Goal: Task Accomplishment & Management: Manage account settings

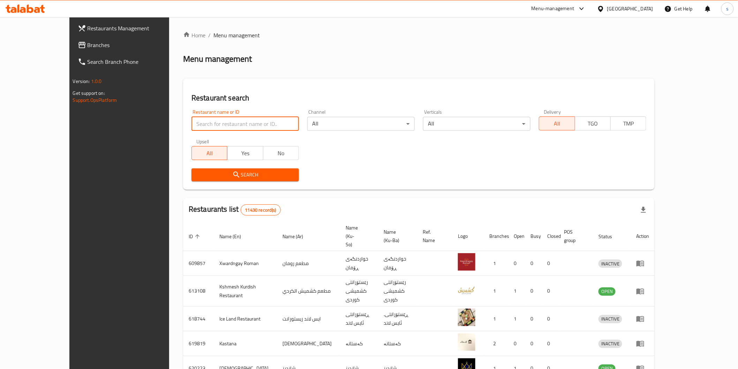
click at [249, 126] on input "search" at bounding box center [245, 124] width 107 height 14
paste input "Kahi W [PERSON_NAME] [PERSON_NAME]"
type input "Kahi W [PERSON_NAME] [PERSON_NAME]"
click button "Search" at bounding box center [245, 174] width 107 height 13
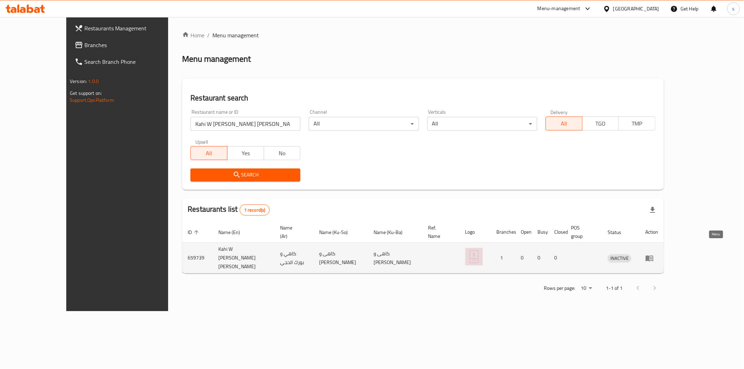
click at [653, 255] on icon "enhanced table" at bounding box center [650, 258] width 8 height 6
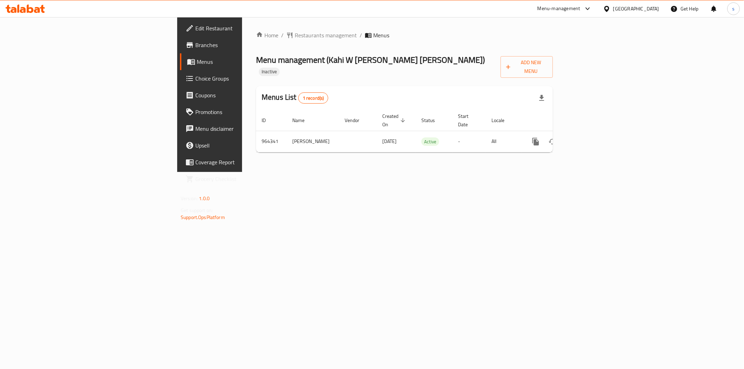
click at [195, 45] on span "Branches" at bounding box center [245, 45] width 100 height 8
click at [195, 48] on span "Branches" at bounding box center [245, 45] width 100 height 8
click at [195, 30] on span "Edit Restaurant" at bounding box center [245, 28] width 100 height 8
click at [594, 133] on link "enhanced table" at bounding box center [586, 141] width 17 height 17
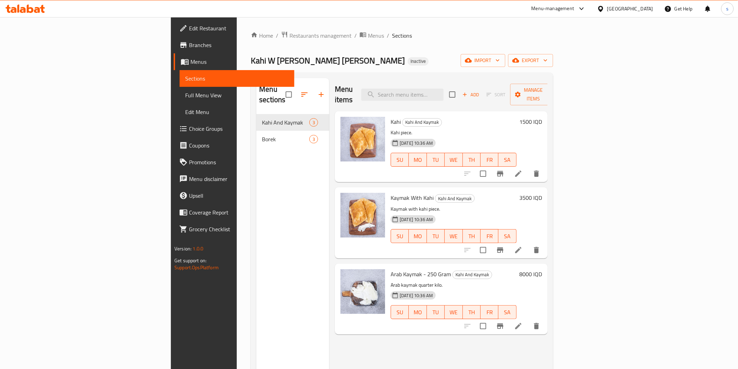
click at [185, 96] on span "Full Menu View" at bounding box center [236, 95] width 103 height 8
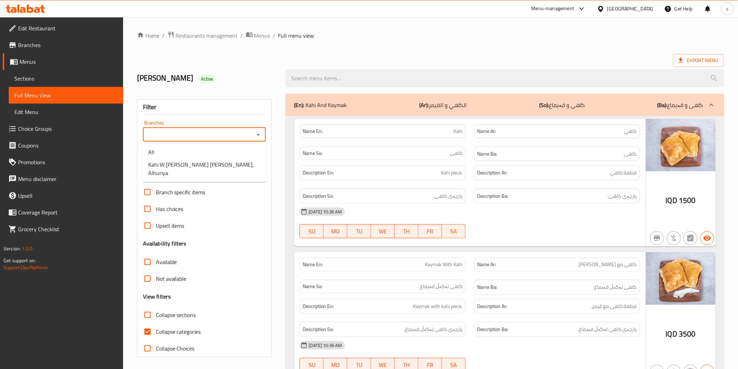
click at [188, 132] on input "Branches" at bounding box center [198, 135] width 107 height 10
click at [191, 163] on span "Kahi W Borek Al Haji, Alhuriya" at bounding box center [204, 168] width 112 height 17
type input "Kahi W Borek Al Haji, Alhuriya"
click at [179, 335] on span "Collapse categories" at bounding box center [178, 332] width 45 height 8
click at [156, 335] on input "Collapse categories" at bounding box center [147, 331] width 17 height 17
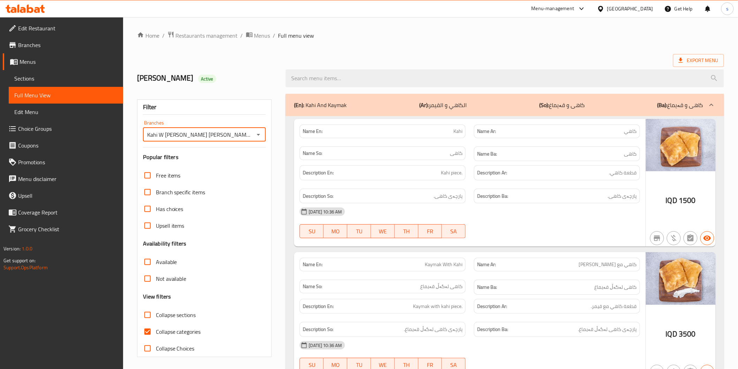
checkbox input "false"
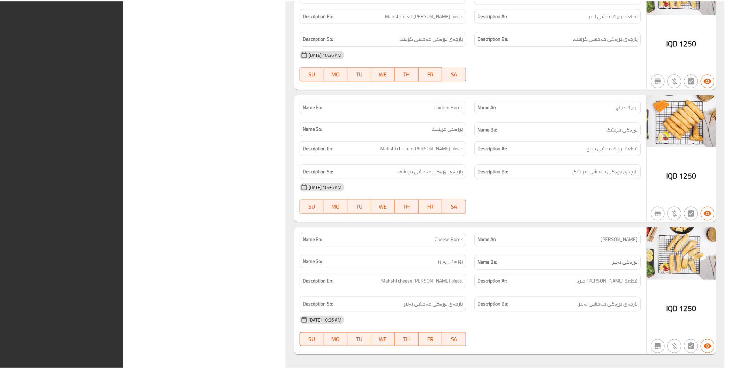
scroll to position [613, 0]
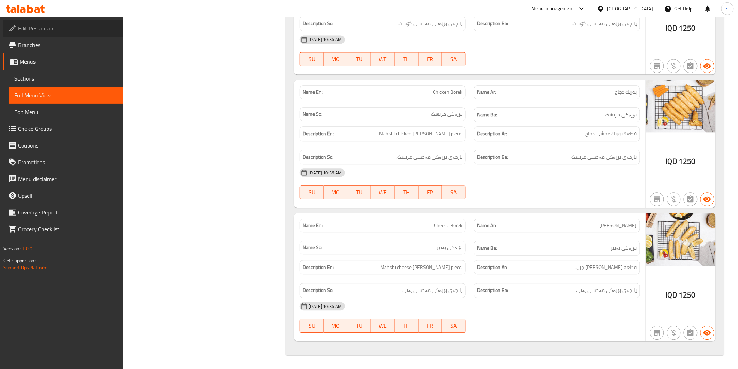
click at [54, 25] on span "Edit Restaurant" at bounding box center [67, 28] width 99 height 8
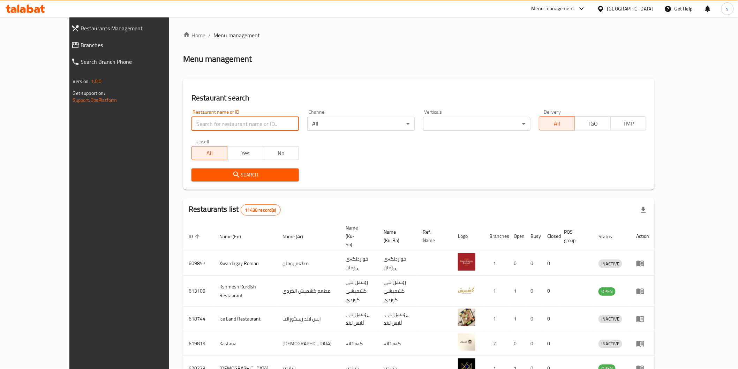
click at [224, 123] on input "search" at bounding box center [245, 124] width 107 height 14
paste input "Slim Burger, Al adhamiya"
click button "Search" at bounding box center [245, 174] width 107 height 13
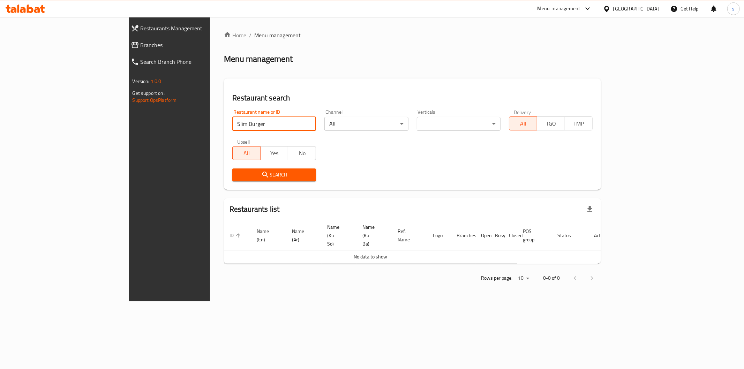
type input "Slim Burger"
click button "Search" at bounding box center [274, 174] width 84 height 13
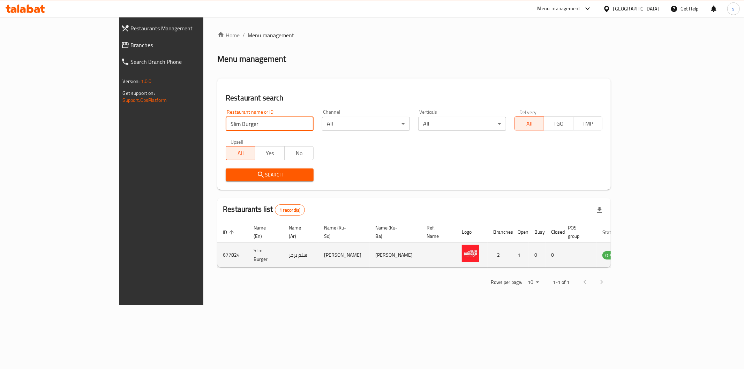
click at [647, 251] on icon "enhanced table" at bounding box center [643, 255] width 8 height 8
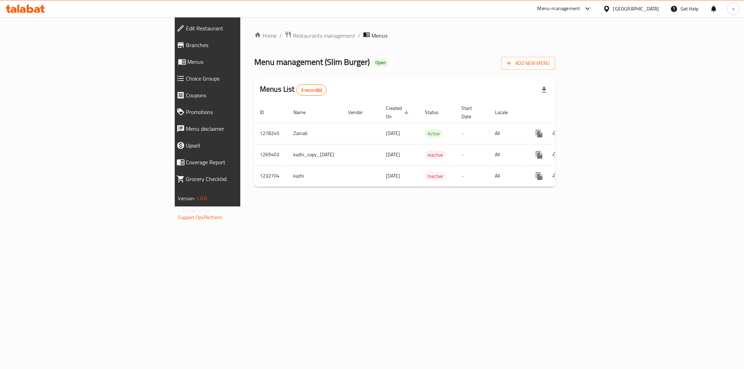
click at [186, 43] on span "Branches" at bounding box center [239, 45] width 107 height 8
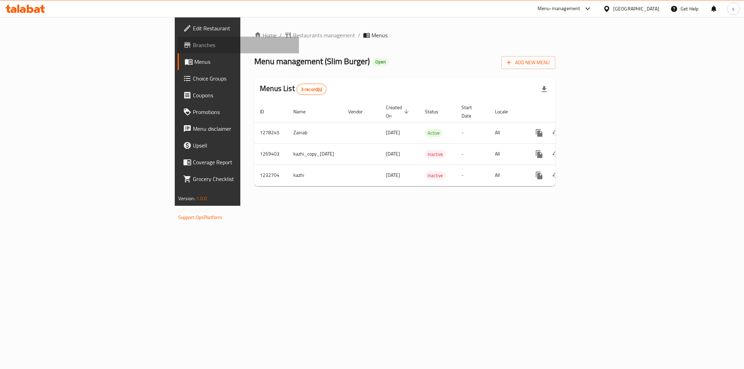
click at [193, 44] on span "Branches" at bounding box center [243, 45] width 100 height 8
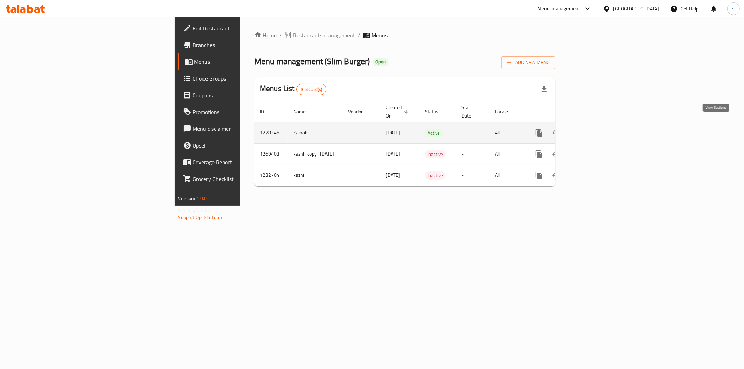
click at [594, 129] on icon "enhanced table" at bounding box center [589, 133] width 8 height 8
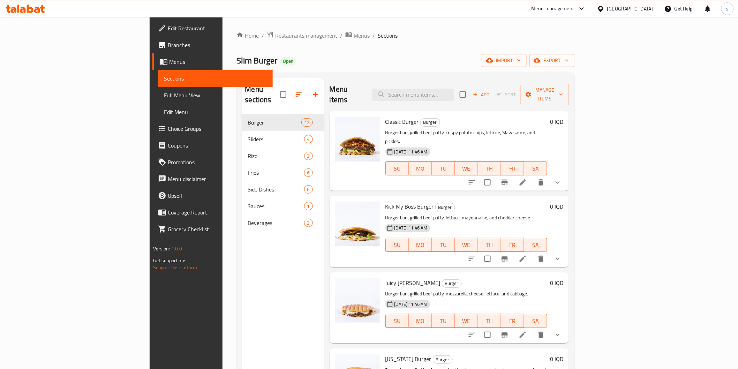
click at [164, 92] on span "Full Menu View" at bounding box center [215, 95] width 103 height 8
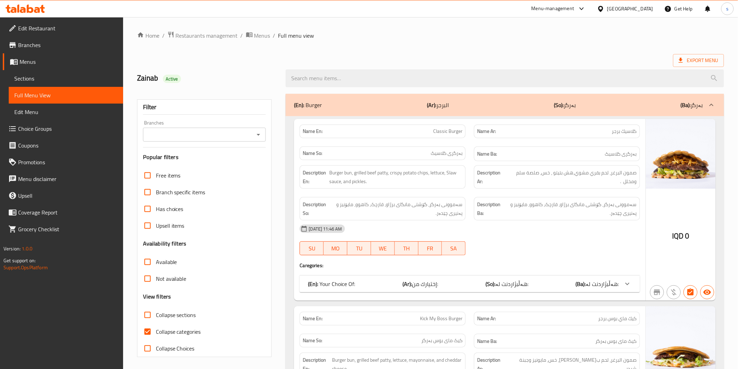
click at [196, 126] on div "Branches Branches" at bounding box center [204, 130] width 123 height 21
click at [198, 136] on input "Branches" at bounding box center [198, 135] width 107 height 10
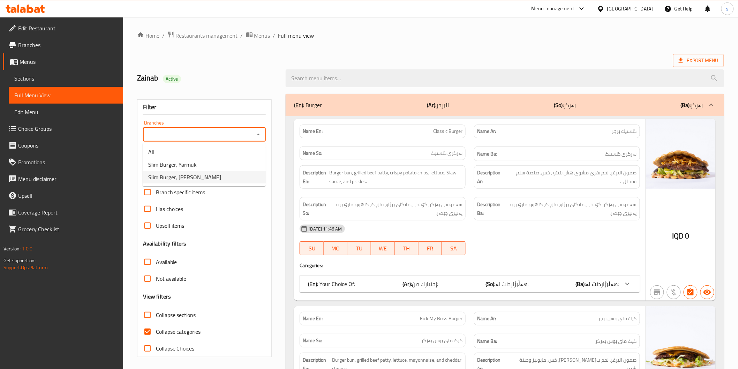
click at [194, 173] on span "Slim Burger, Al aathameya" at bounding box center [184, 177] width 73 height 8
type input "Slim Burger, Al aathameya"
click at [180, 329] on span "Collapse categories" at bounding box center [178, 332] width 45 height 8
click at [156, 329] on input "Collapse categories" at bounding box center [147, 331] width 17 height 17
checkbox input "false"
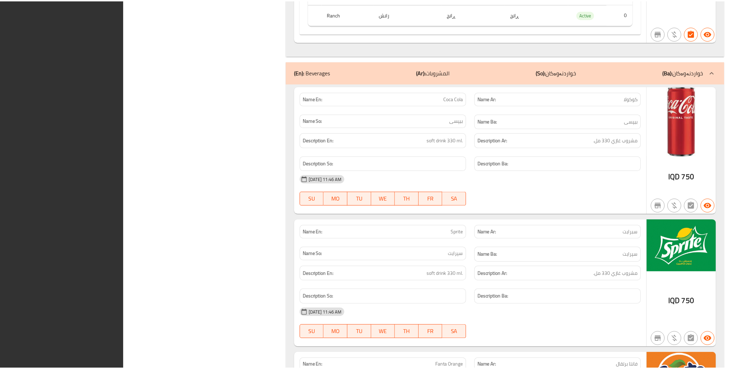
scroll to position [7005, 0]
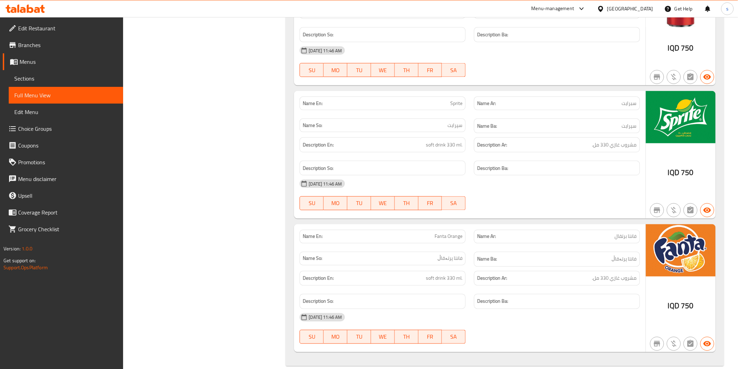
click at [30, 44] on span "Branches" at bounding box center [67, 45] width 99 height 8
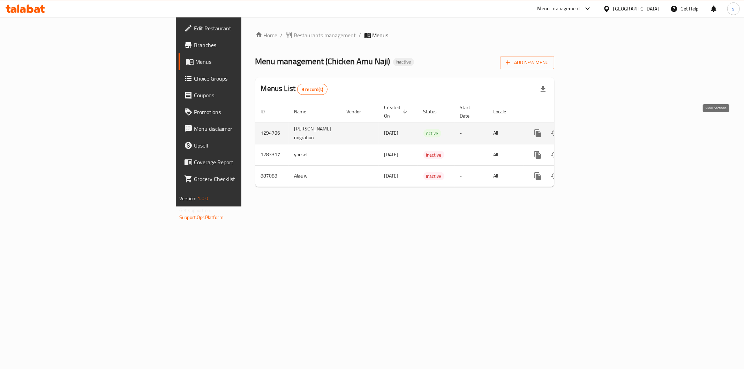
click at [592, 129] on icon "enhanced table" at bounding box center [588, 133] width 8 height 8
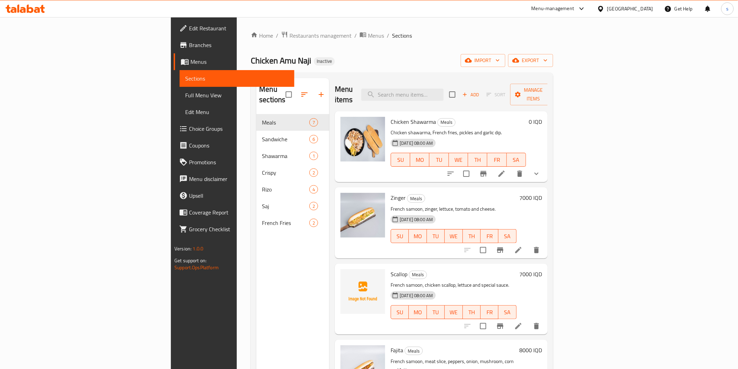
click at [185, 95] on span "Full Menu View" at bounding box center [236, 95] width 103 height 8
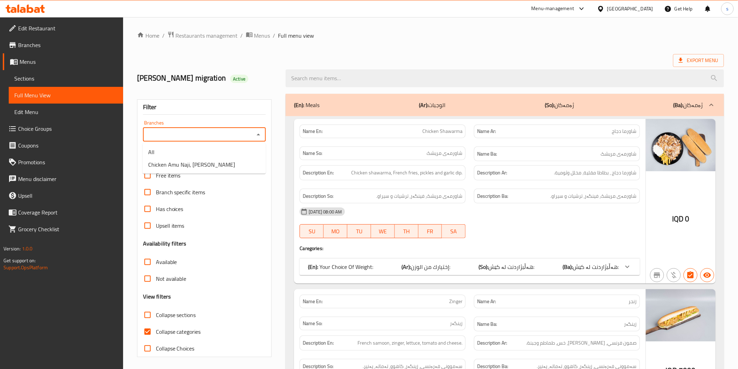
click at [202, 131] on input "Branches" at bounding box center [198, 135] width 107 height 10
click at [196, 160] on span "Chicken Amu Naji, Hai Alaamil" at bounding box center [191, 164] width 87 height 8
type input "Chicken Amu Naji, Hai Alaamil"
click at [148, 335] on input "Collapse categories" at bounding box center [147, 331] width 17 height 17
checkbox input "false"
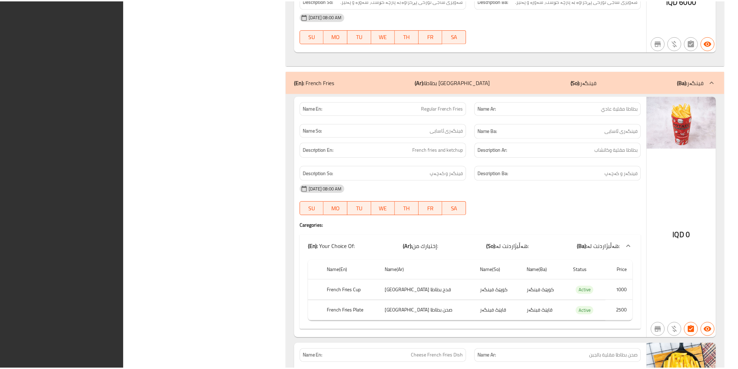
scroll to position [4107, 0]
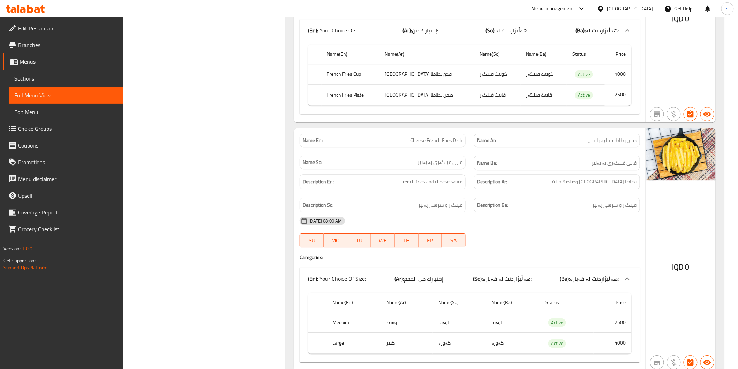
click at [82, 78] on span "Sections" at bounding box center [65, 78] width 103 height 8
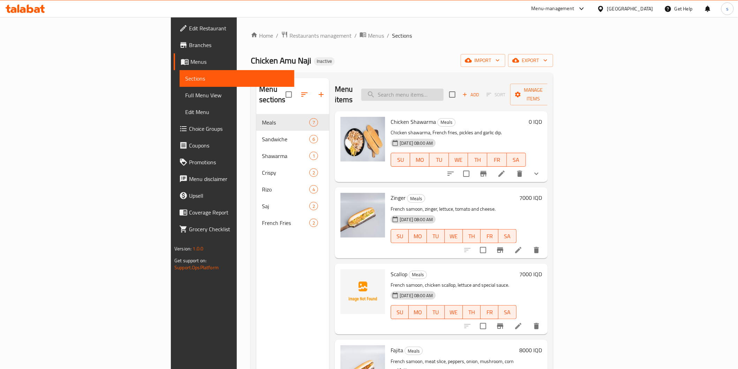
click at [444, 89] on input "search" at bounding box center [402, 95] width 82 height 12
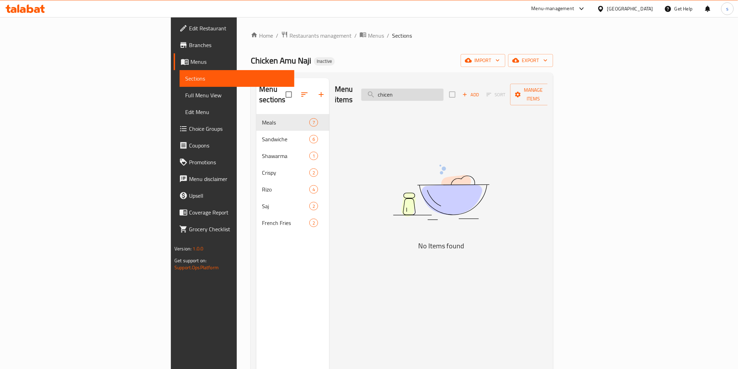
click at [444, 89] on input "chicen" at bounding box center [402, 95] width 82 height 12
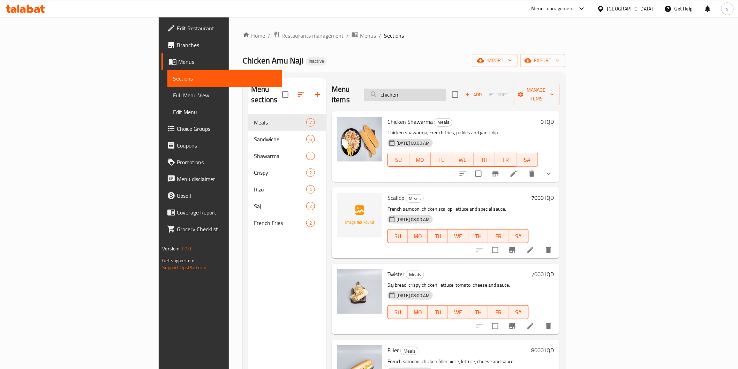
drag, startPoint x: 458, startPoint y: 90, endPoint x: 425, endPoint y: 89, distance: 33.5
click at [425, 89] on input "chicken" at bounding box center [405, 95] width 82 height 12
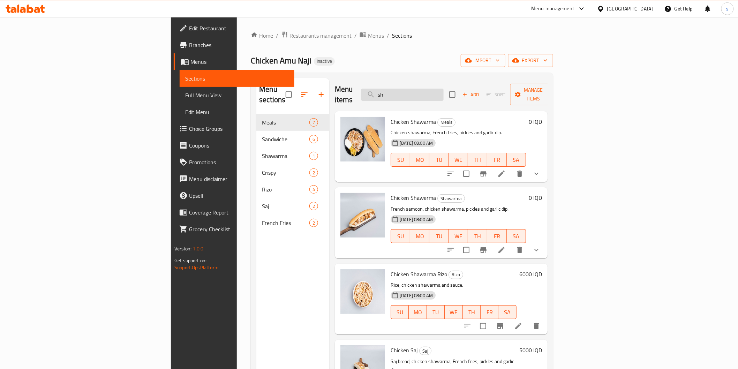
type input "s"
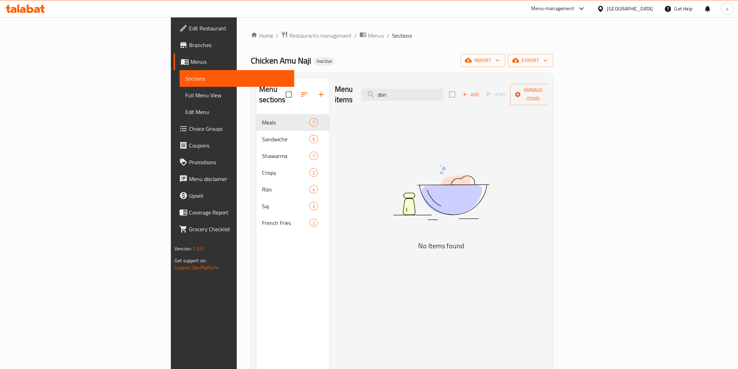
type input "don"
click at [189, 31] on span "Edit Restaurant" at bounding box center [238, 28] width 99 height 8
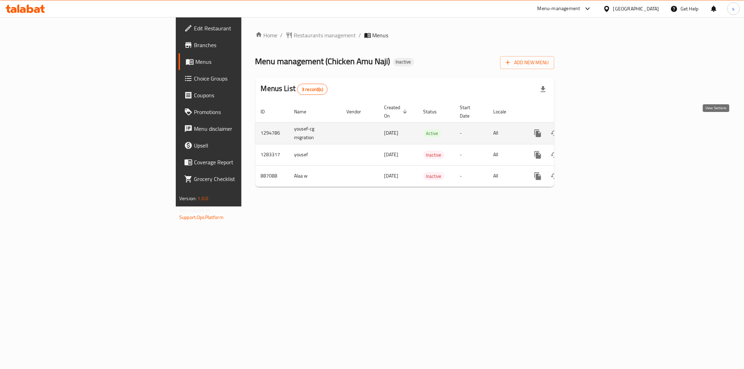
click at [591, 130] on icon "enhanced table" at bounding box center [588, 133] width 6 height 6
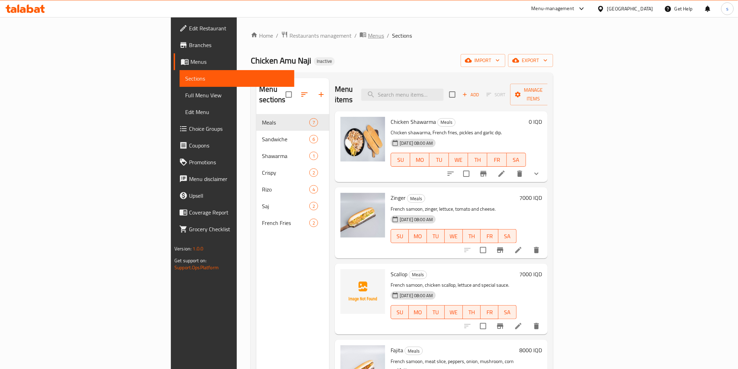
click at [368, 36] on span "Menus" at bounding box center [376, 35] width 16 height 8
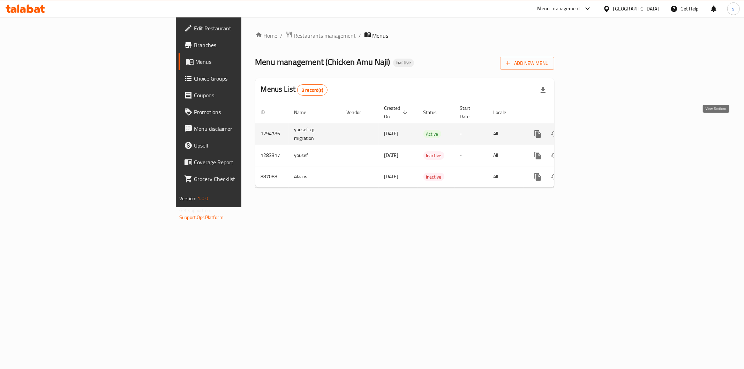
click at [597, 128] on link "enhanced table" at bounding box center [588, 134] width 17 height 17
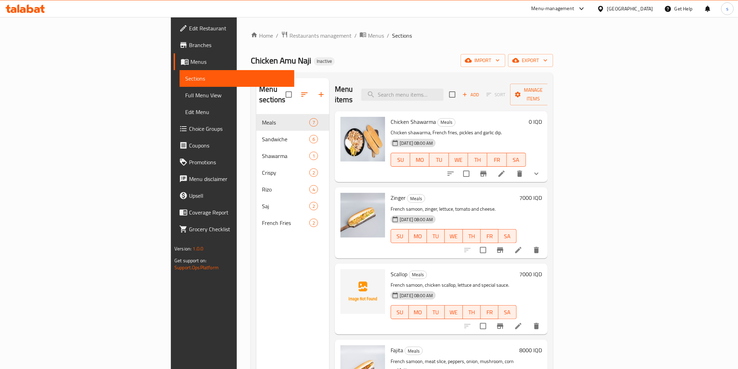
click at [185, 95] on span "Full Menu View" at bounding box center [236, 95] width 103 height 8
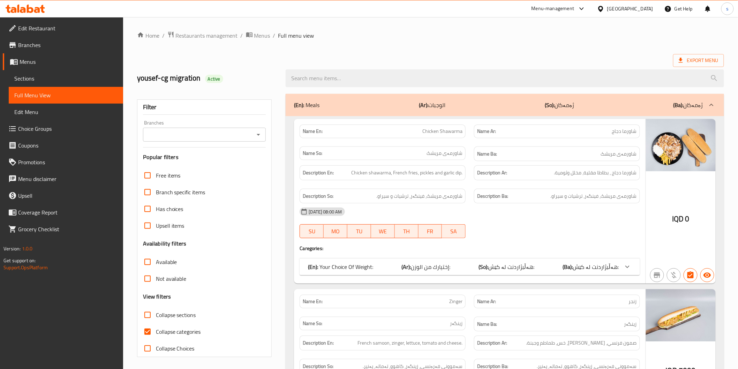
click at [166, 134] on input "Branches" at bounding box center [198, 135] width 107 height 10
click at [260, 135] on icon "Close" at bounding box center [258, 134] width 8 height 8
click at [260, 135] on icon "Open" at bounding box center [258, 134] width 8 height 8
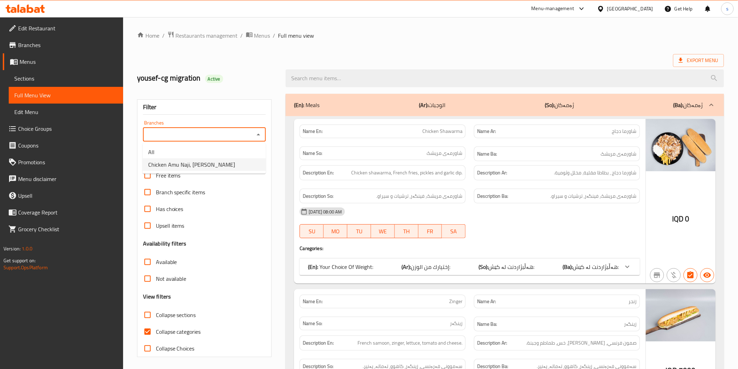
click at [235, 164] on li "Chicken Amu Naji, Hai Alaamil" at bounding box center [204, 164] width 123 height 13
type input "Chicken Amu Naji, Hai Alaamil"
click at [169, 334] on span "Collapse categories" at bounding box center [178, 332] width 45 height 8
click at [156, 334] on input "Collapse categories" at bounding box center [147, 331] width 17 height 17
checkbox input "false"
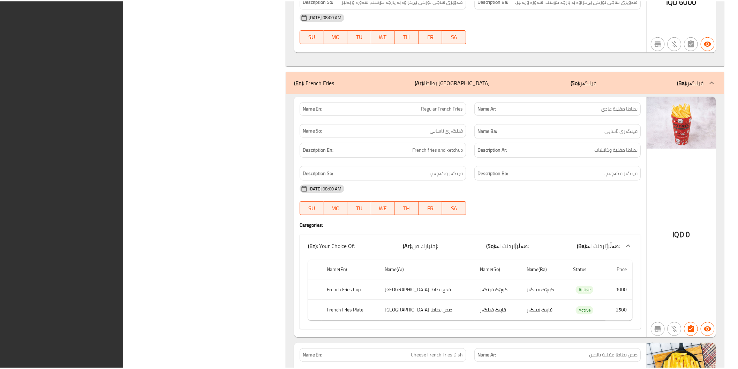
scroll to position [4107, 0]
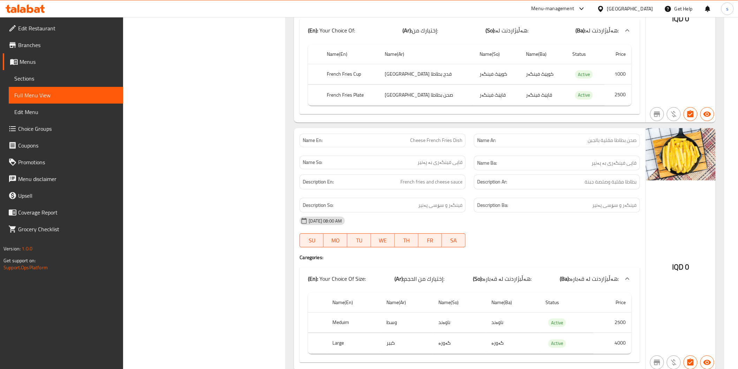
click at [63, 29] on span "Edit Restaurant" at bounding box center [67, 28] width 99 height 8
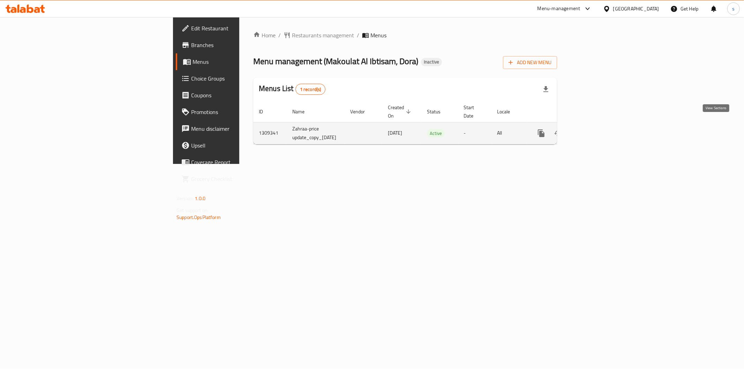
click at [600, 125] on link "enhanced table" at bounding box center [591, 133] width 17 height 17
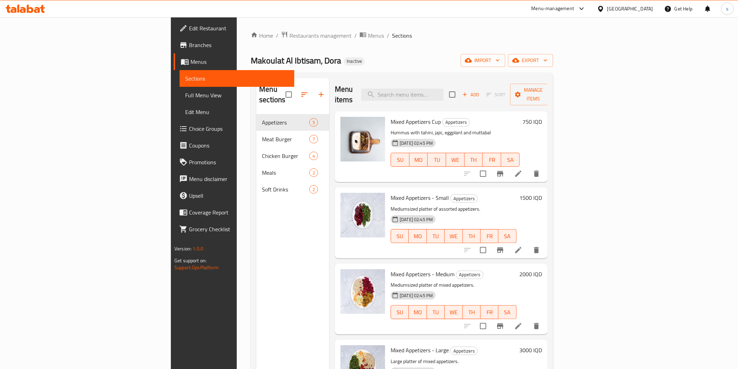
click at [185, 93] on span "Full Menu View" at bounding box center [236, 95] width 103 height 8
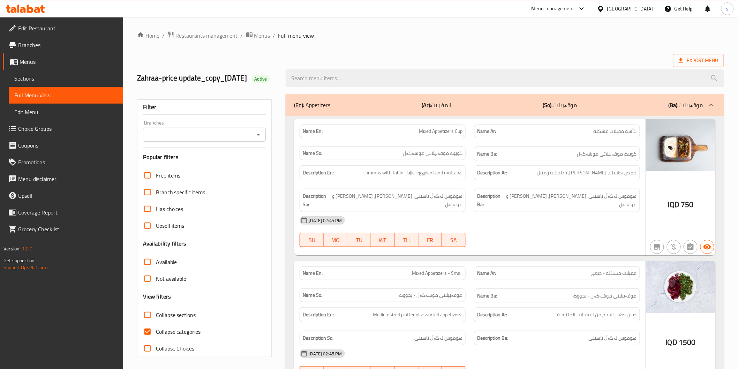
click at [231, 140] on input "Branches" at bounding box center [198, 135] width 107 height 10
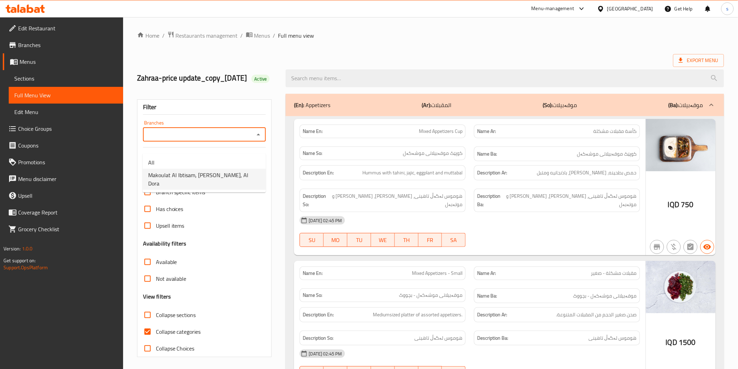
click at [213, 180] on li "Makoulat Al Ibtisam, [PERSON_NAME], Al Dora" at bounding box center [204, 179] width 123 height 21
type input "Makoulat Al Ibtisam, [PERSON_NAME], Al Dora"
click at [190, 336] on span "Collapse categories" at bounding box center [178, 332] width 45 height 8
click at [156, 340] on input "Collapse categories" at bounding box center [147, 331] width 17 height 17
checkbox input "false"
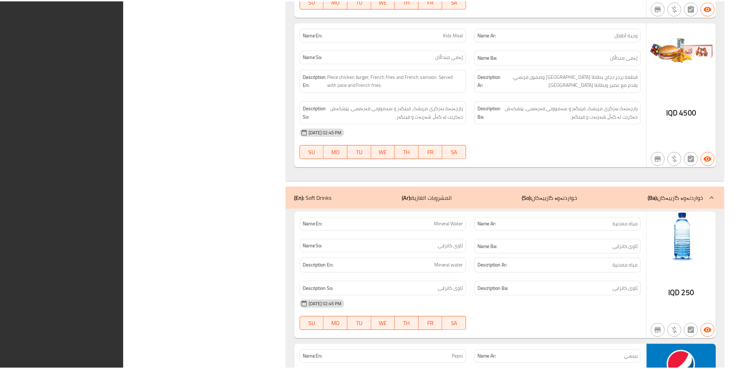
scroll to position [2808, 0]
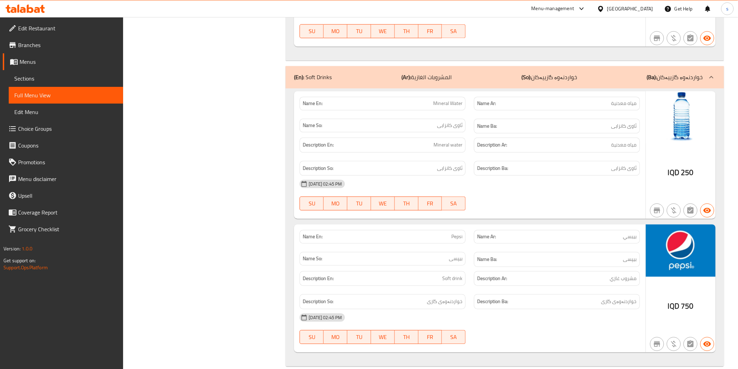
click at [59, 32] on span "Edit Restaurant" at bounding box center [67, 28] width 99 height 8
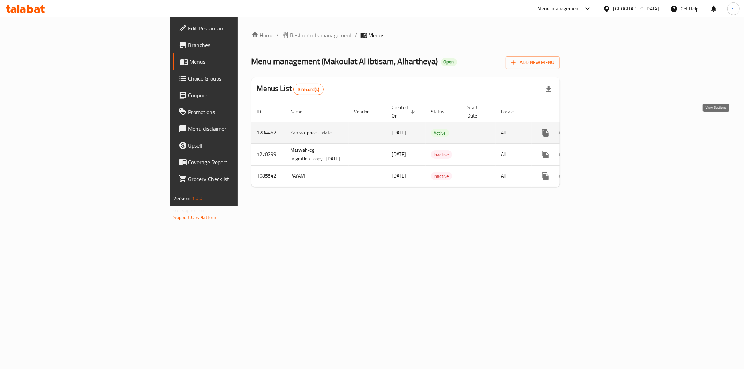
click at [600, 129] on icon "enhanced table" at bounding box center [596, 133] width 8 height 8
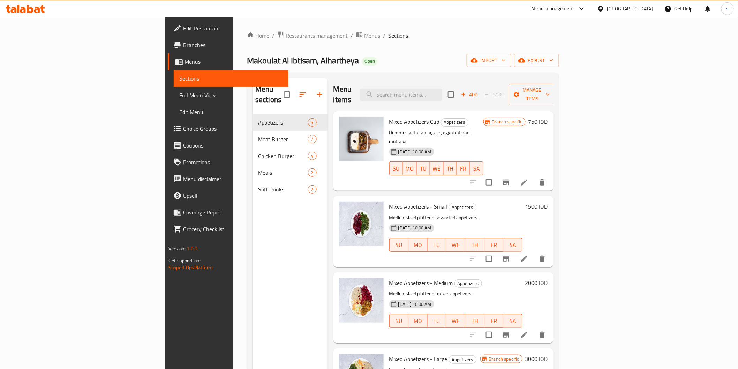
click at [286, 33] on span "Restaurants management" at bounding box center [317, 35] width 62 height 8
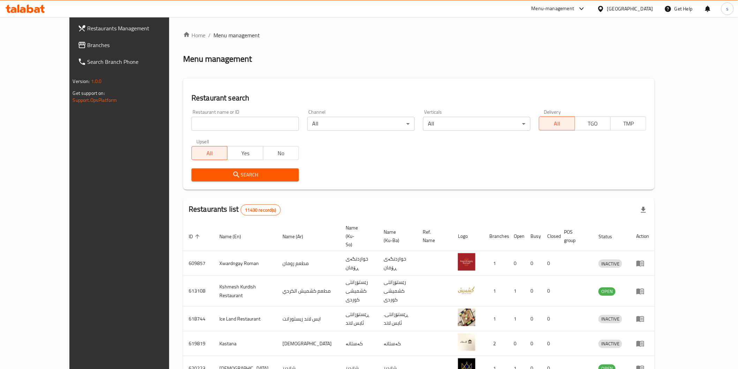
click at [193, 123] on input "search" at bounding box center [245, 124] width 107 height 14
paste input "Kabab [PERSON_NAME]"
click button "Search" at bounding box center [245, 174] width 107 height 13
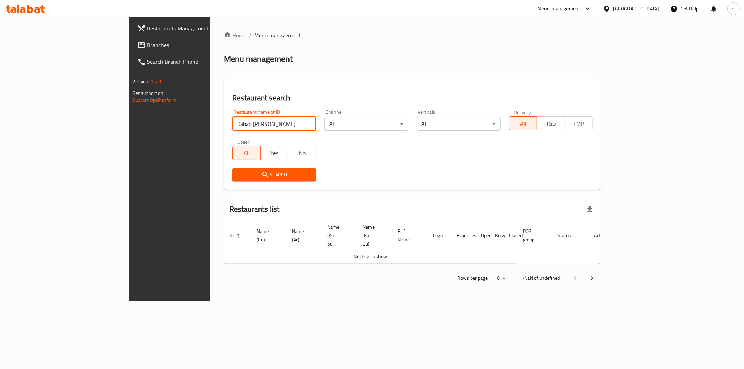
type input "Kabab [PERSON_NAME]"
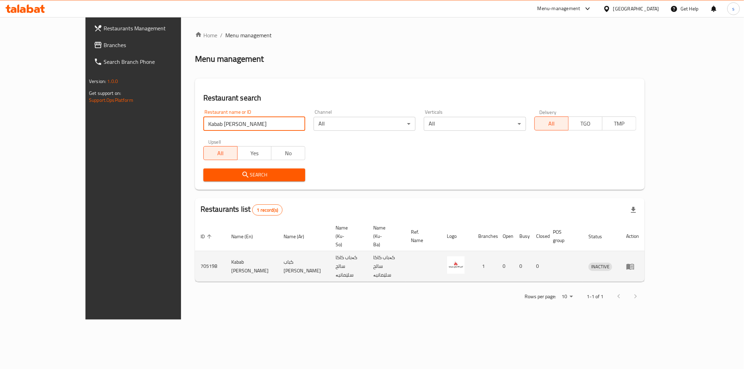
click at [635, 262] on icon "enhanced table" at bounding box center [630, 266] width 8 height 8
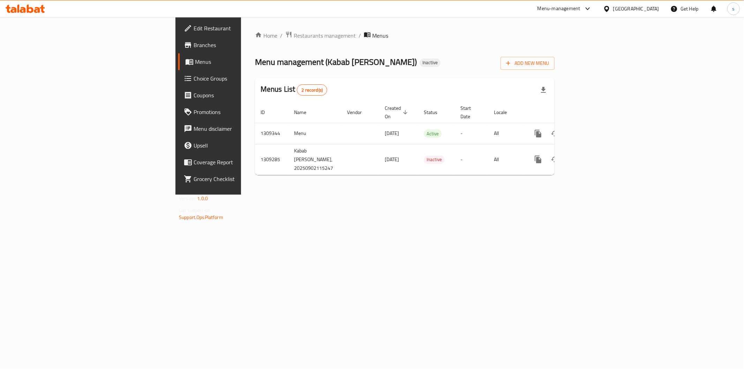
click at [33, 12] on icon at bounding box center [25, 9] width 39 height 8
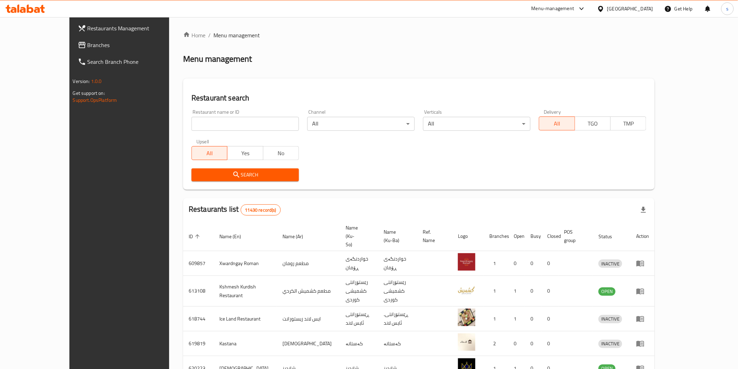
click at [204, 130] on input "search" at bounding box center [245, 124] width 107 height 14
paste input "Infinity Chicken"
type input "Infinity Chicken"
click button "Search" at bounding box center [245, 174] width 107 height 13
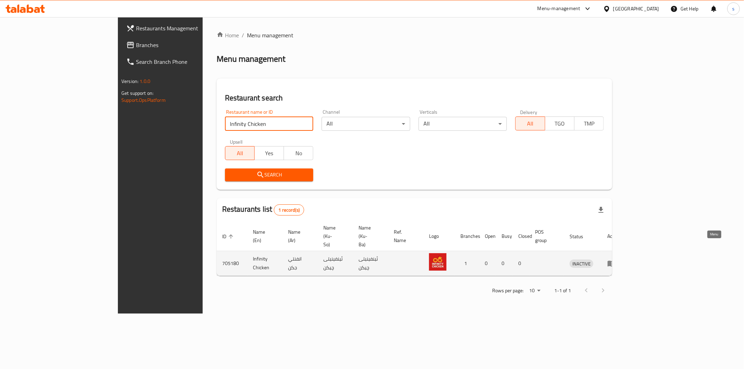
click at [615, 261] on icon "enhanced table" at bounding box center [612, 264] width 8 height 6
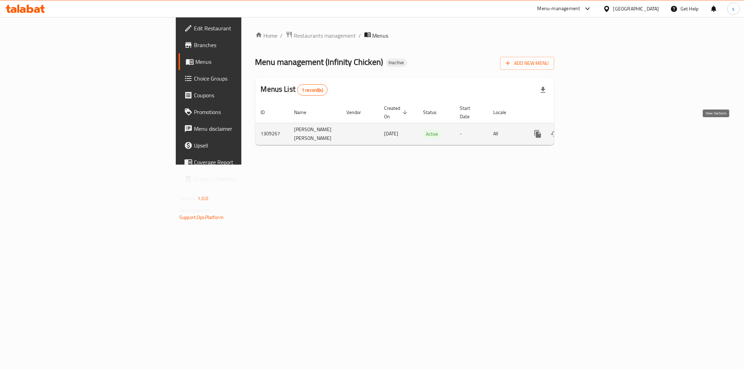
click at [592, 130] on icon "enhanced table" at bounding box center [588, 134] width 8 height 8
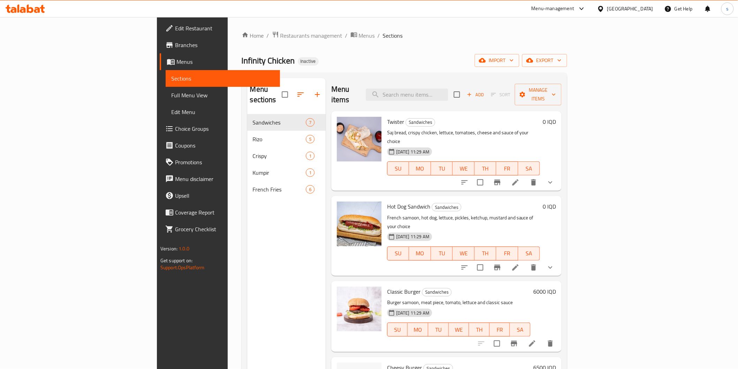
click at [166, 90] on link "Full Menu View" at bounding box center [223, 95] width 114 height 17
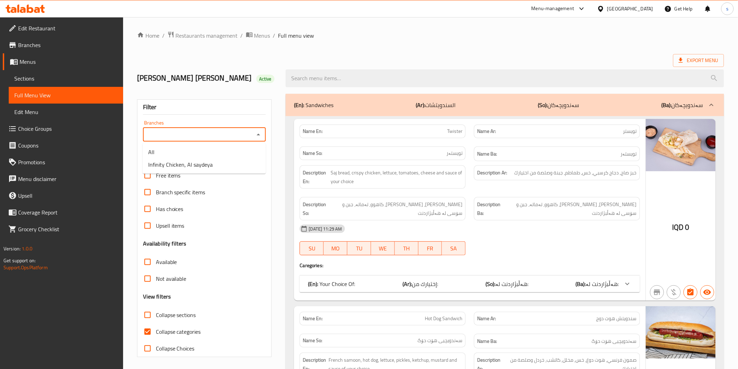
click at [205, 136] on input "Branches" at bounding box center [198, 135] width 107 height 10
click at [202, 165] on span "Infinity Chicken, Al saydeya" at bounding box center [180, 164] width 65 height 8
type input "Infinity Chicken, Al saydeya"
click at [195, 338] on label "Collapse categories" at bounding box center [170, 331] width 62 height 17
click at [156, 338] on input "Collapse categories" at bounding box center [147, 331] width 17 height 17
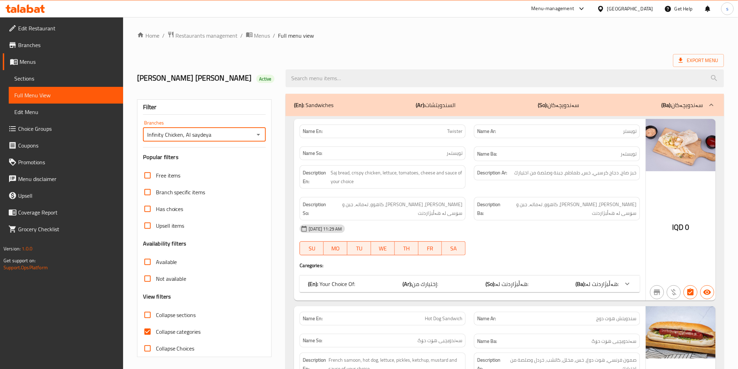
checkbox input "false"
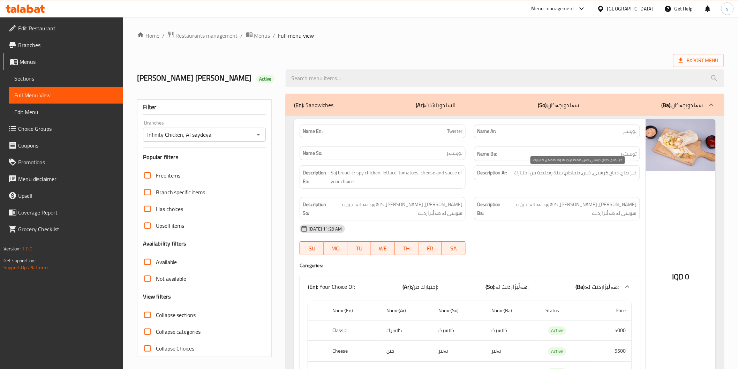
click at [607, 170] on span "خبز صاج, دجاج كرسبي, خس, طماطم, جبنة وصلصة من اختيارك" at bounding box center [576, 172] width 122 height 9
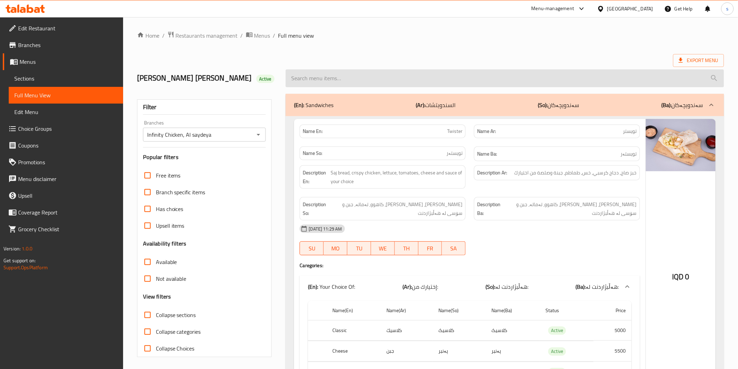
click at [407, 82] on input "search" at bounding box center [505, 78] width 438 height 18
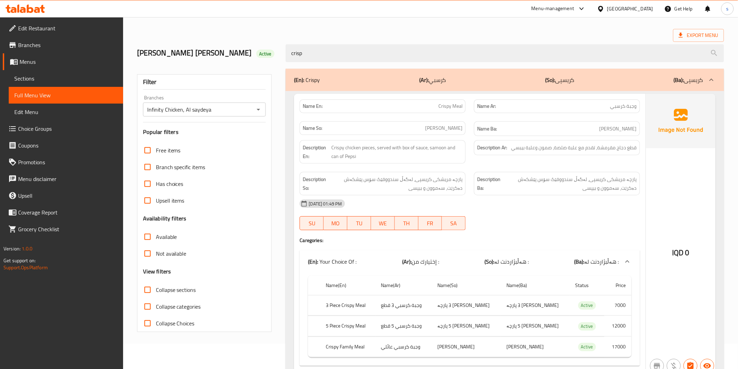
scroll to position [39, 0]
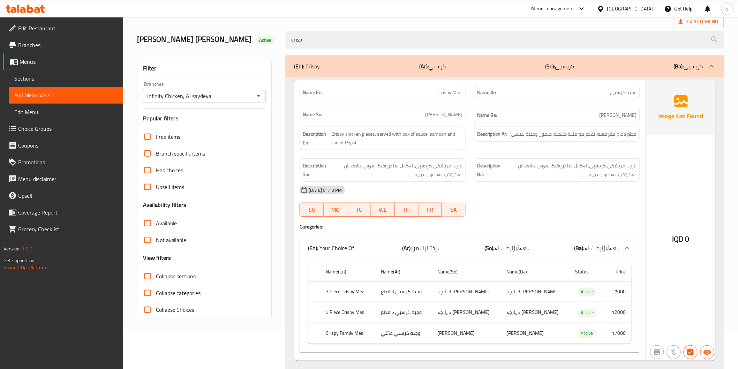
type input "crisp"
click at [528, 142] on div "Description Ar: قطع دجاج مقرمشة، تقدم مع علبة صلصة، صمون وعلبة بيبسي" at bounding box center [557, 138] width 174 height 32
drag, startPoint x: 597, startPoint y: 133, endPoint x: 578, endPoint y: 139, distance: 19.0
click at [578, 139] on div "Description Ar: قطع دجاج مقرمشة، تقدم مع علبة صلصة، صمون وعلبة بيبسي" at bounding box center [557, 134] width 166 height 15
click at [384, 176] on span "پارچە مریشکی کریسپی، لەگەڵ سندووقێک سۆس پێشکەش دەکرێت، سەموون و بیپسی" at bounding box center [395, 170] width 135 height 17
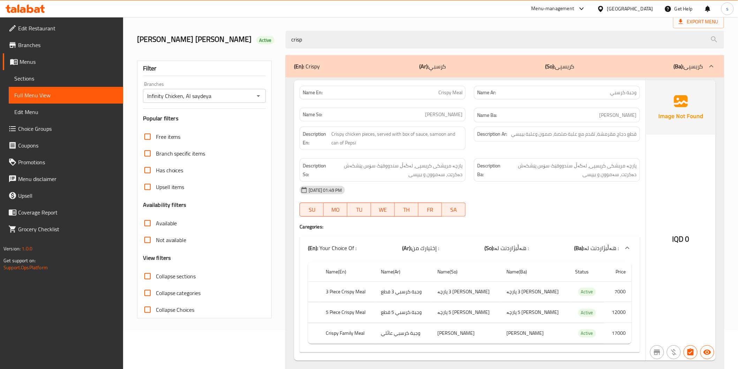
click at [450, 96] on span "Crispy Meal" at bounding box center [450, 92] width 24 height 7
copy span "Crispy Meal"
click at [473, 190] on div "[DATE] 01:49 PM" at bounding box center [469, 190] width 348 height 17
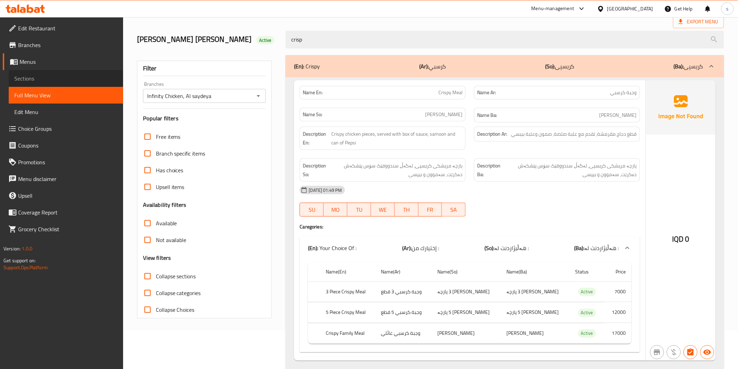
click at [40, 72] on link "Sections" at bounding box center [66, 78] width 114 height 17
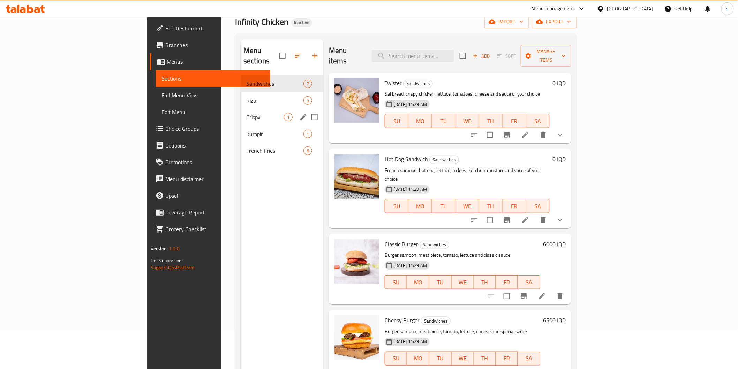
click at [241, 109] on div "Crispy 1" at bounding box center [282, 117] width 83 height 17
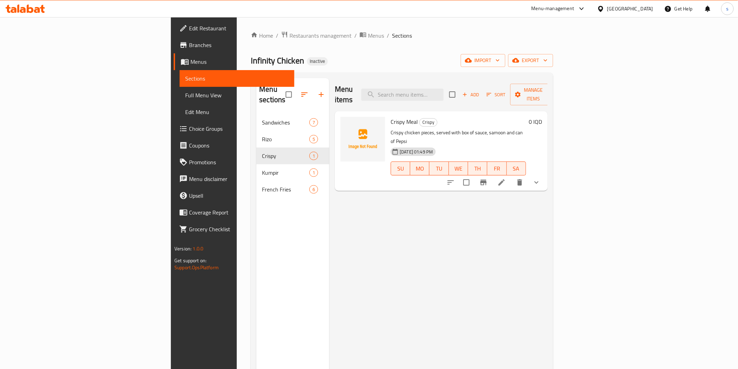
click at [480, 215] on div "Menu items Add Sort Manage items Crispy Meal Crispy Crispy chicken pieces, serv…" at bounding box center [438, 262] width 218 height 369
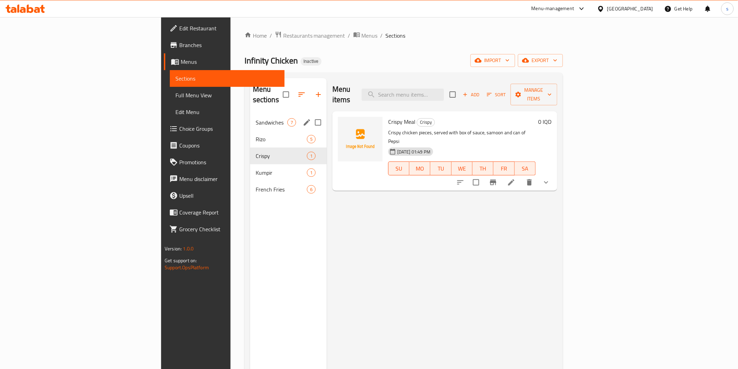
click at [256, 118] on span "Sandwiches" at bounding box center [272, 122] width 32 height 8
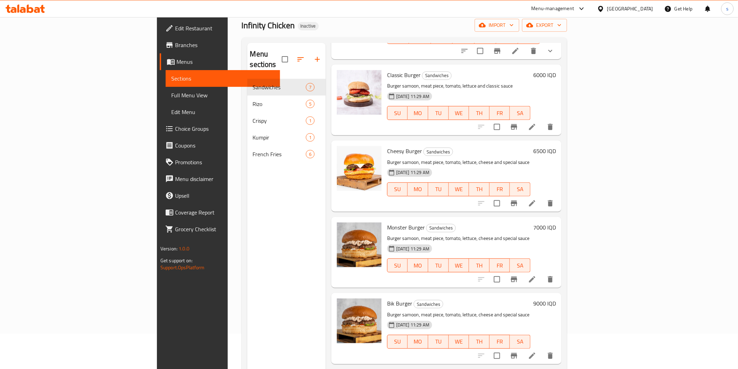
scroll to position [98, 0]
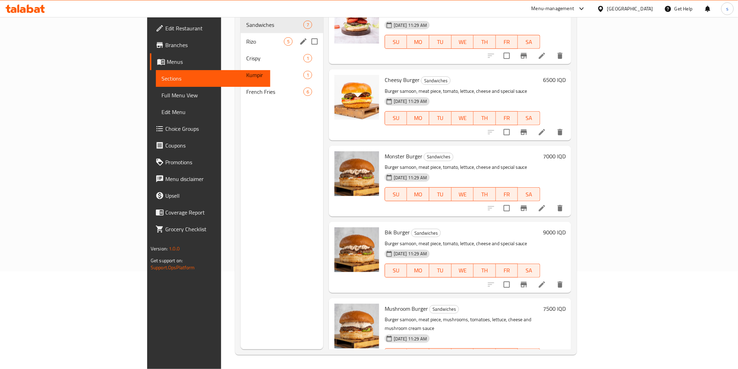
click at [246, 37] on span "Rizo" at bounding box center [265, 41] width 38 height 8
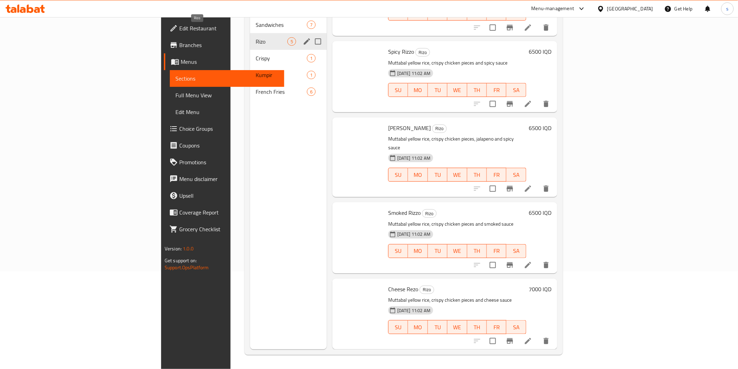
scroll to position [29, 0]
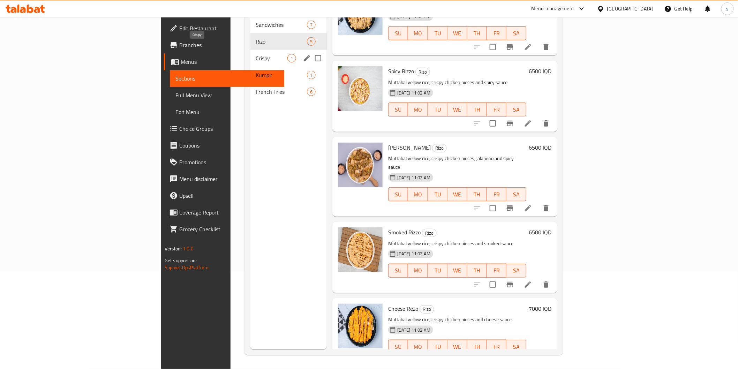
click at [256, 54] on span "Crispy" at bounding box center [272, 58] width 32 height 8
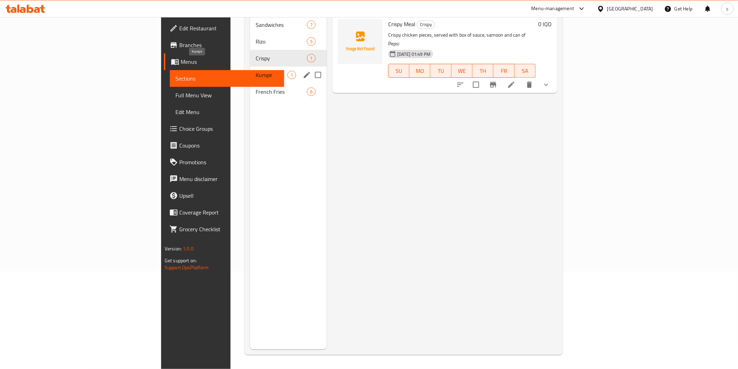
click at [256, 71] on span "Kumpir" at bounding box center [272, 75] width 32 height 8
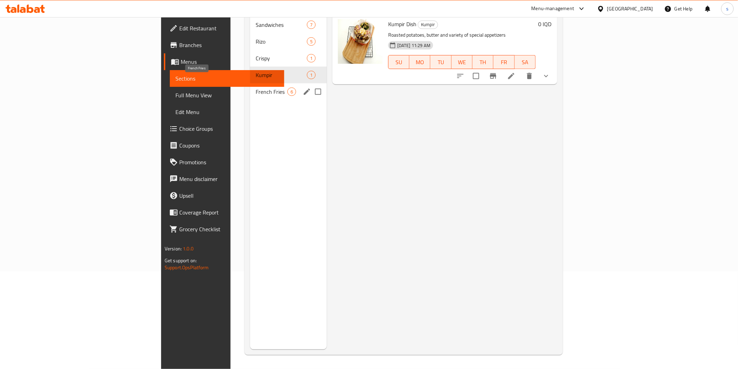
click at [256, 88] on span "French Fries" at bounding box center [272, 92] width 32 height 8
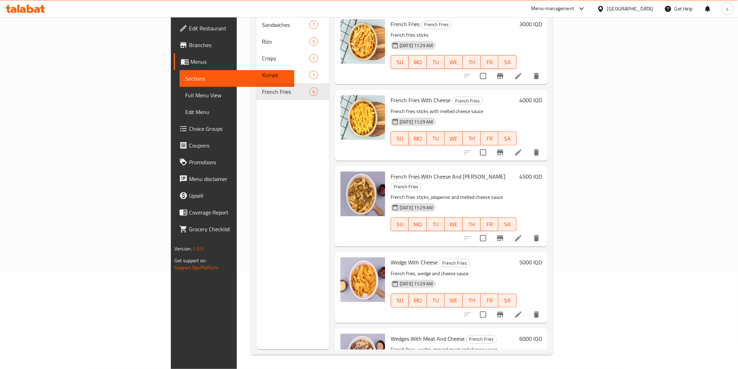
click at [185, 99] on span "Full Menu View" at bounding box center [236, 95] width 103 height 8
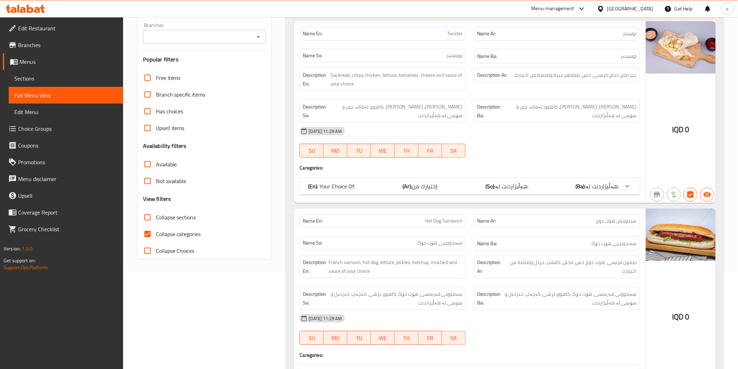
click at [226, 36] on input "Branches" at bounding box center [198, 37] width 107 height 10
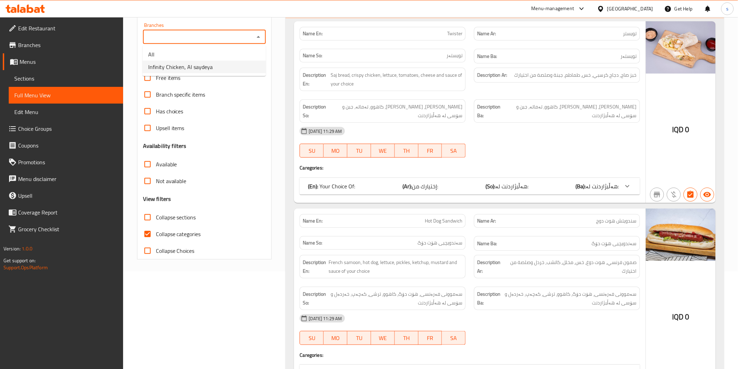
click at [222, 69] on li "Infinity Chicken, Al saydeya" at bounding box center [204, 67] width 123 height 13
type input "Infinity Chicken, Al saydeya"
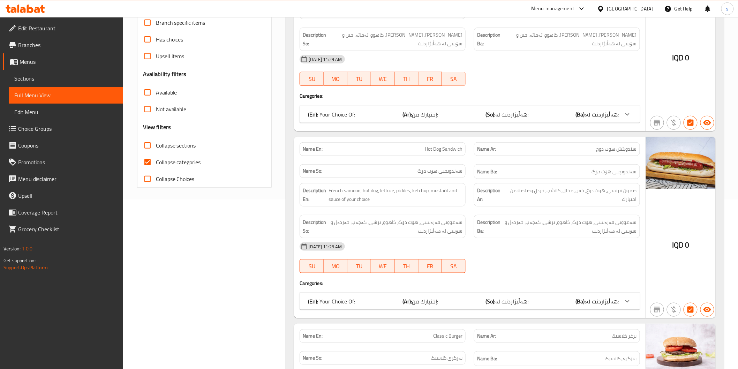
scroll to position [175, 0]
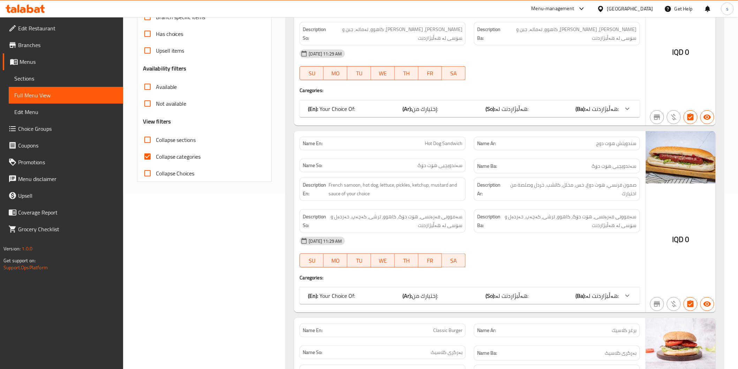
click at [180, 152] on span "Collapse categories" at bounding box center [178, 156] width 45 height 8
click at [156, 152] on input "Collapse categories" at bounding box center [147, 156] width 17 height 17
checkbox input "false"
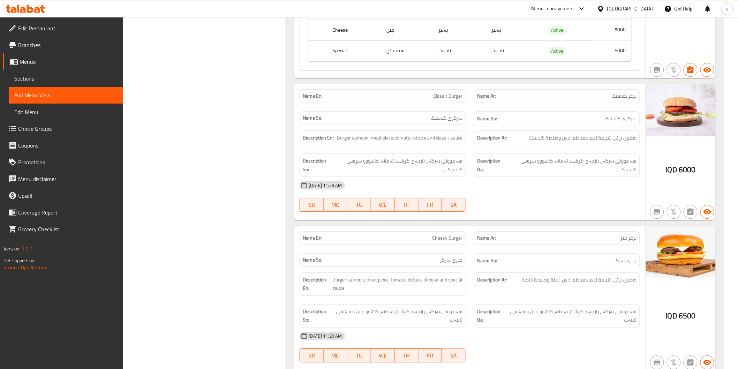
scroll to position [0, 0]
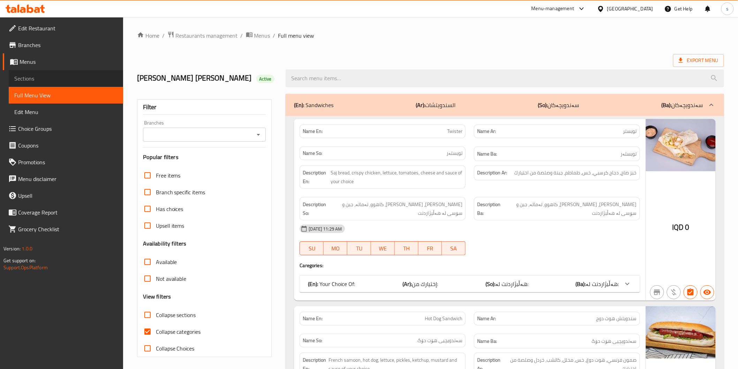
click at [41, 83] on link "Sections" at bounding box center [66, 78] width 114 height 17
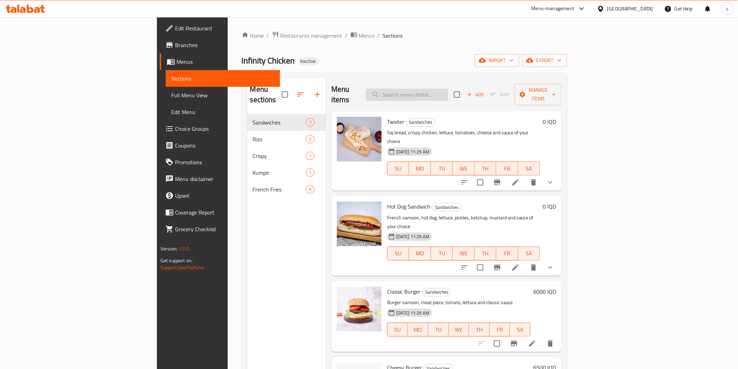
click at [428, 89] on input "search" at bounding box center [407, 95] width 82 height 12
paste input "Crispy Meal"
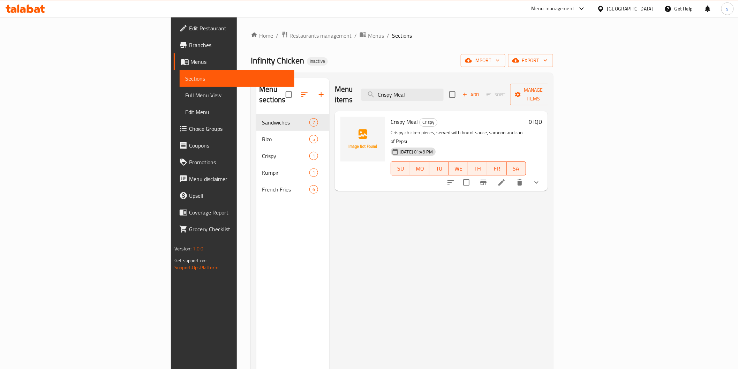
type input "Crispy Meal"
click at [545, 174] on div at bounding box center [493, 182] width 103 height 17
click at [506, 178] on icon at bounding box center [501, 182] width 8 height 8
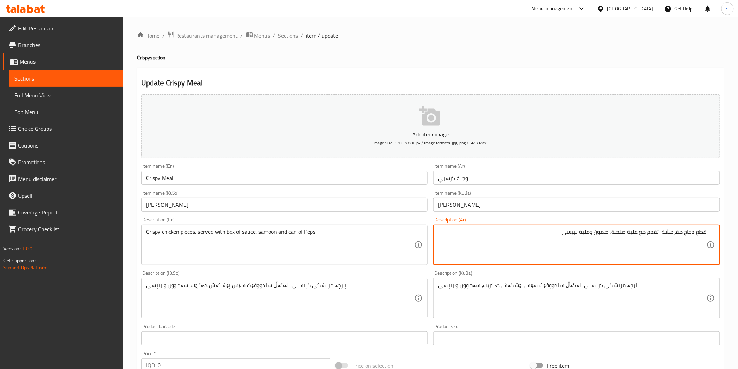
click at [548, 281] on div "پارچە مریشکی کریسپی، لەگەڵ سندووقێک سۆس پێشکەش دەکرێت، سەموون و بیپسی Descripti…" at bounding box center [576, 298] width 287 height 40
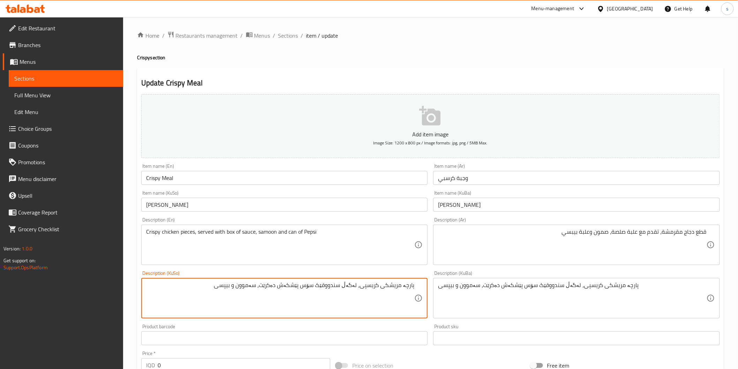
click at [308, 287] on textarea "پارچە مریشکی کریسپی، لەگەڵ سندووقێک سۆس پێشکەش دەکرێت، سەموون و بیپسی" at bounding box center [280, 298] width 269 height 33
drag, startPoint x: 226, startPoint y: 285, endPoint x: 180, endPoint y: 286, distance: 46.1
click at [180, 286] on textarea "پارچە مریشکی کریسپی، لەگەڵ سندووقێک سۆس، سەموون و بیپسی پێشکەش دەکرێت، سەموون و…" at bounding box center [280, 298] width 269 height 33
click at [183, 293] on textarea "پارچە مریشکی کریسپی، لەگەڵ سندووقێک سۆس، سەموون و بیپسی پێشکەش دەکرێت" at bounding box center [280, 298] width 269 height 33
drag, startPoint x: 263, startPoint y: 286, endPoint x: 197, endPoint y: 285, distance: 66.0
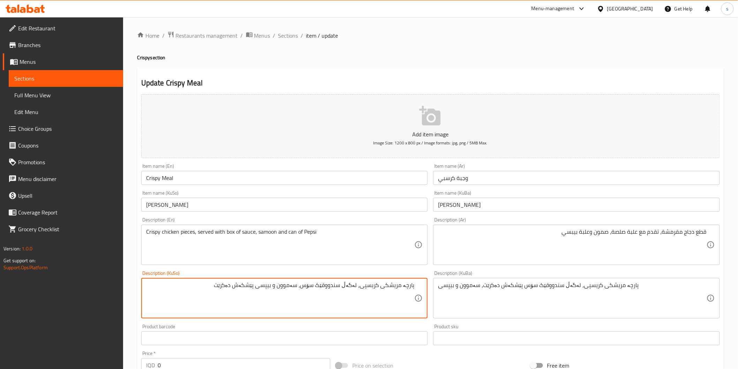
click at [197, 285] on textarea "پارچە مریشکی کریسپی، لەگەڵ سندووقێک سۆس، سەموون و بیپسی پێشکەش دەکرێت" at bounding box center [280, 298] width 269 height 33
click at [359, 282] on textarea "پارچە مریشکی کریسپی، لەگەڵ سندووقێک سۆس، سەموون و بیپسی" at bounding box center [280, 298] width 269 height 33
paste textarea "پێشکەش دەکرێت"
type textarea "پارچە مریشکی کریسپی، پێشکەش دەکرێت لەگەڵ سندووقێک سۆس، سەموون و بیپسی"
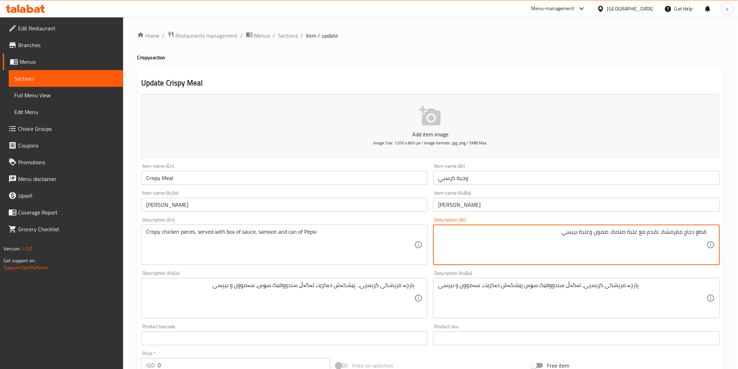
click at [631, 232] on textarea "قطع دجاج مقرمشة، تقدم مع علبة صلصة، صمون وعلبة بيبسي" at bounding box center [572, 244] width 269 height 33
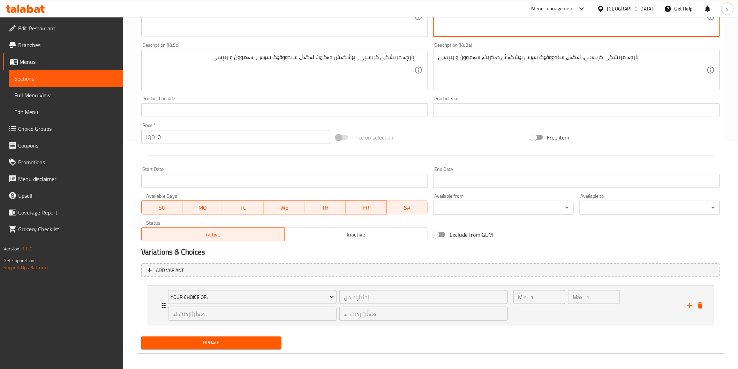
scroll to position [231, 0]
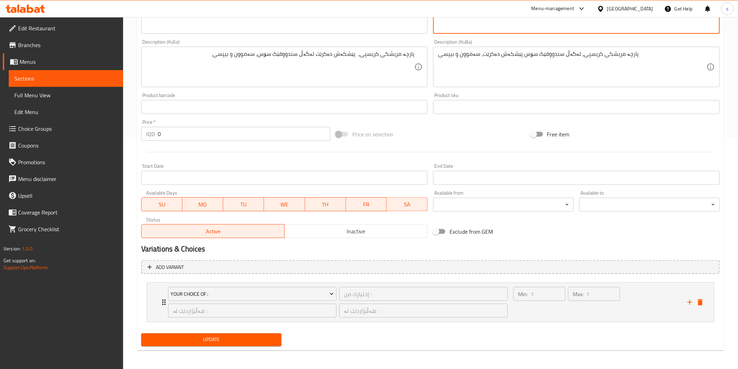
click at [255, 331] on div "Update" at bounding box center [211, 340] width 146 height 18
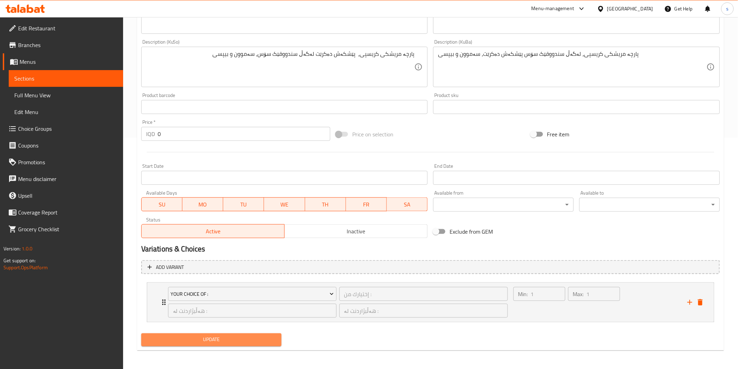
click at [255, 336] on span "Update" at bounding box center [211, 340] width 129 height 9
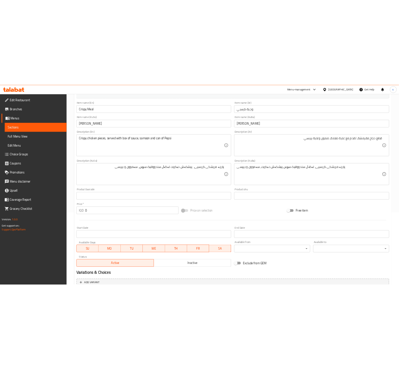
scroll to position [115, 0]
